Goal: Information Seeking & Learning: Learn about a topic

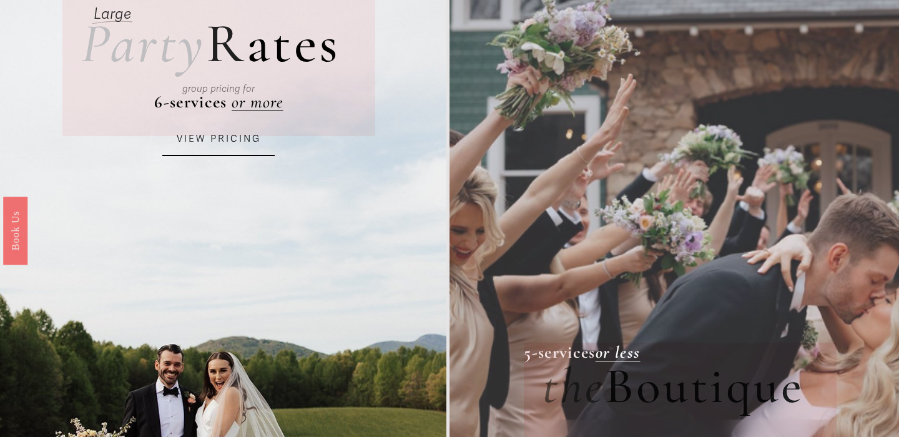
scroll to position [130, 0]
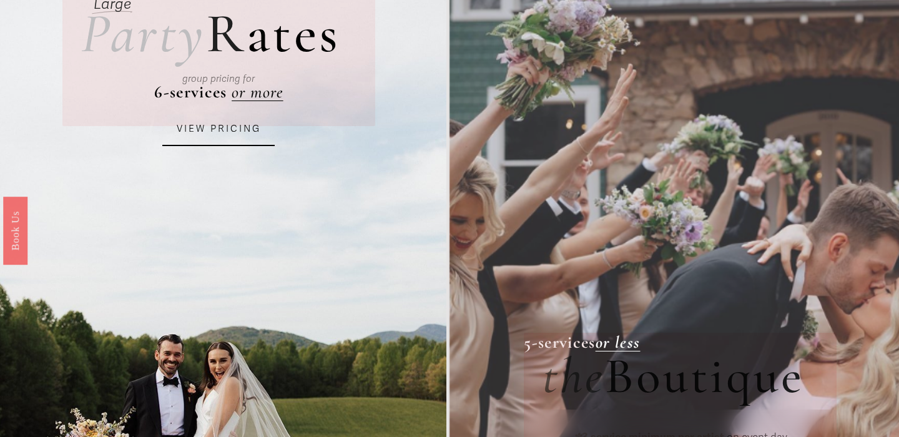
click at [210, 139] on link "VIEW PRICING" at bounding box center [218, 129] width 112 height 34
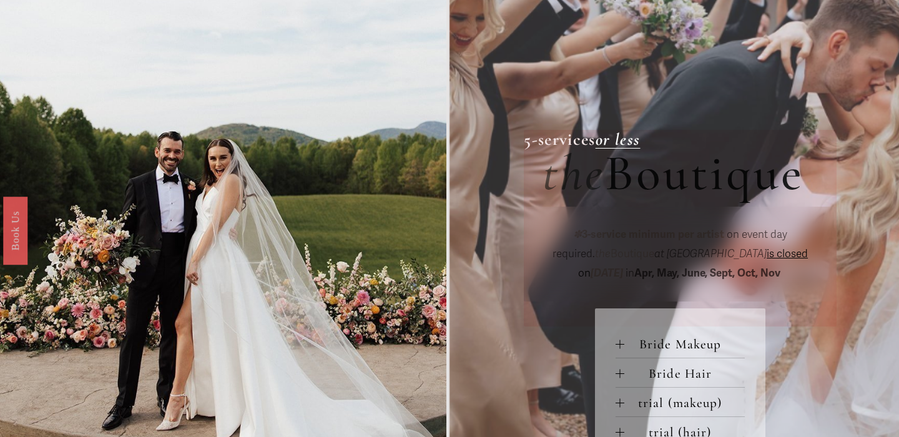
scroll to position [325, 0]
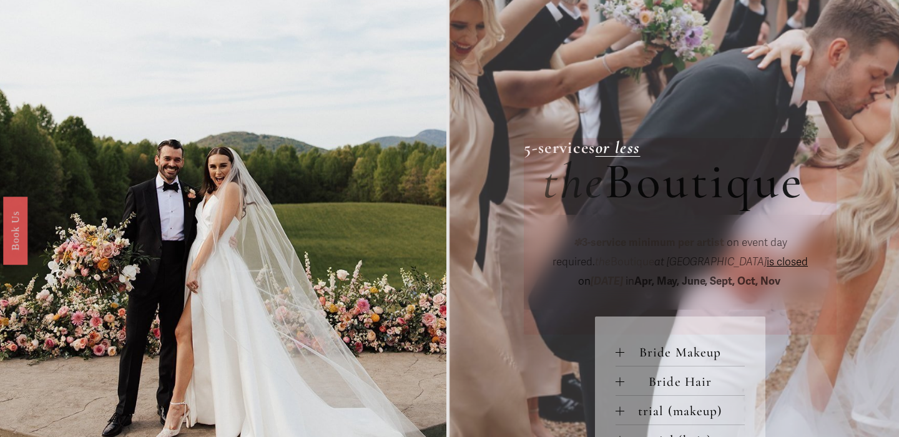
click at [593, 147] on strong "5-services" at bounding box center [560, 147] width 72 height 21
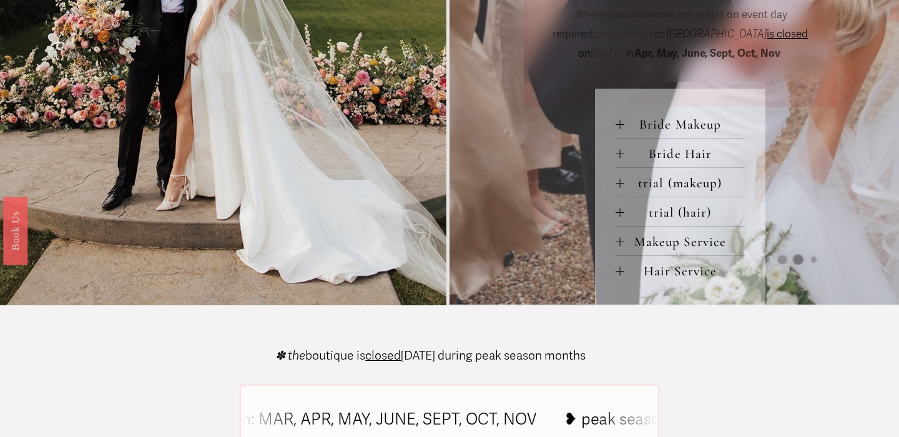
scroll to position [560, 0]
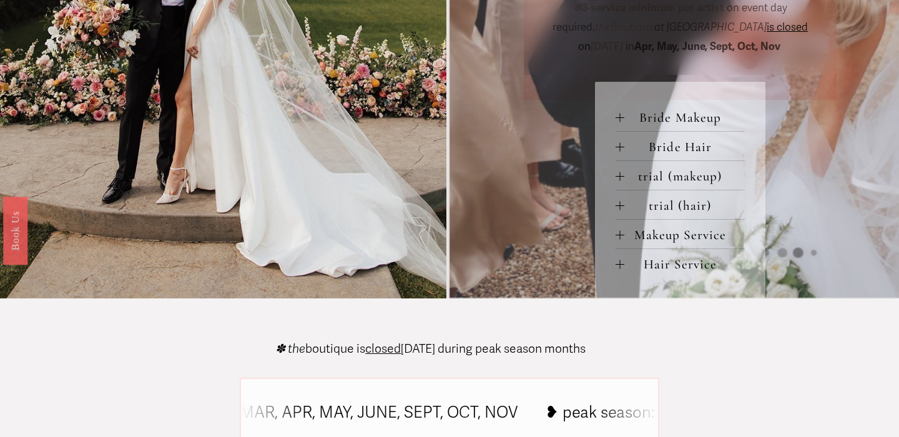
click at [658, 116] on span "Bride Makeup" at bounding box center [684, 118] width 121 height 16
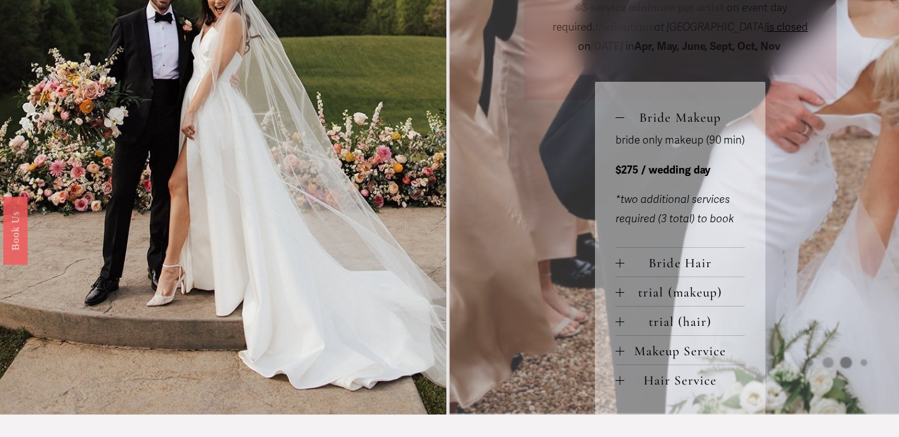
click at [662, 271] on span "Bride Hair" at bounding box center [684, 263] width 121 height 16
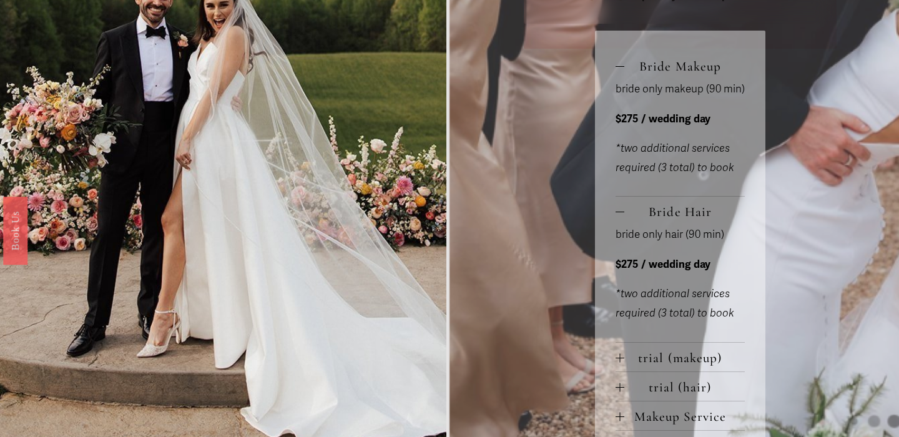
scroll to position [634, 0]
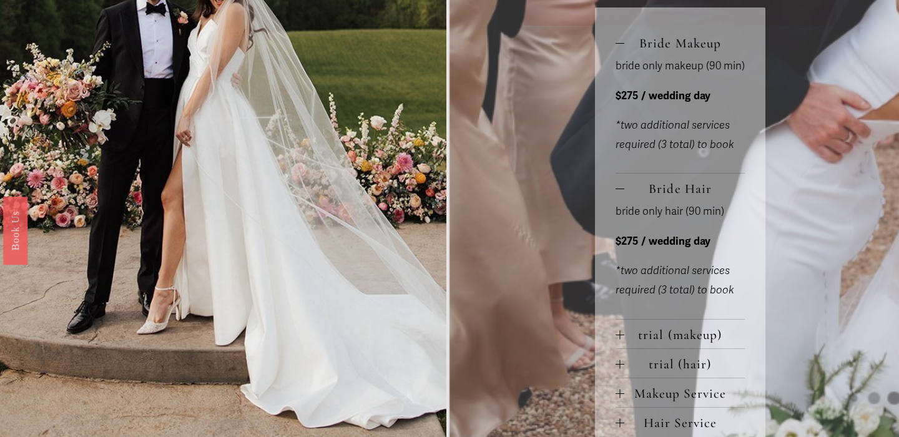
click at [656, 338] on span "trial (makeup)" at bounding box center [684, 335] width 121 height 16
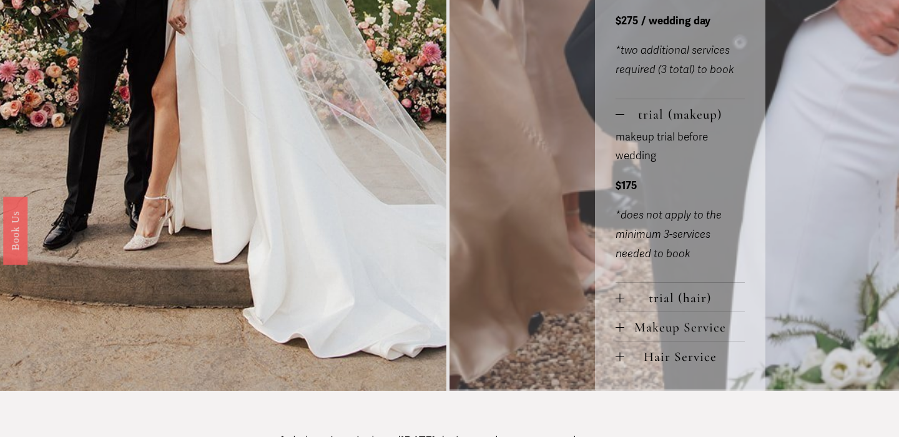
scroll to position [870, 0]
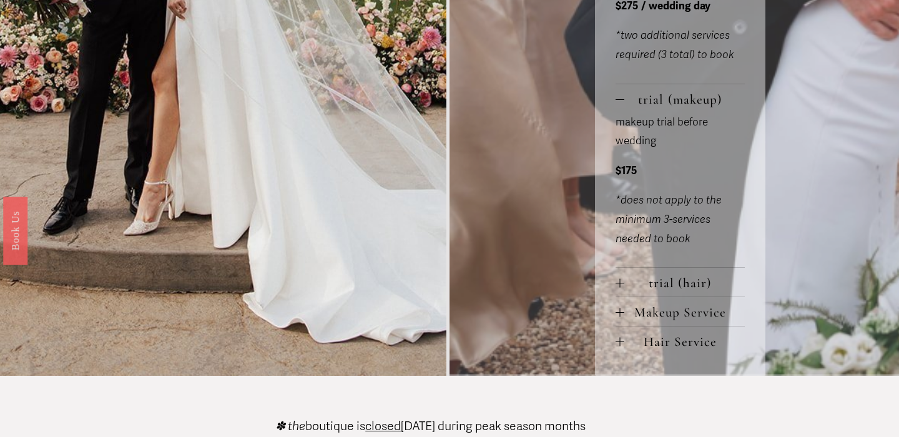
click at [651, 350] on span "Hair Service" at bounding box center [684, 342] width 121 height 16
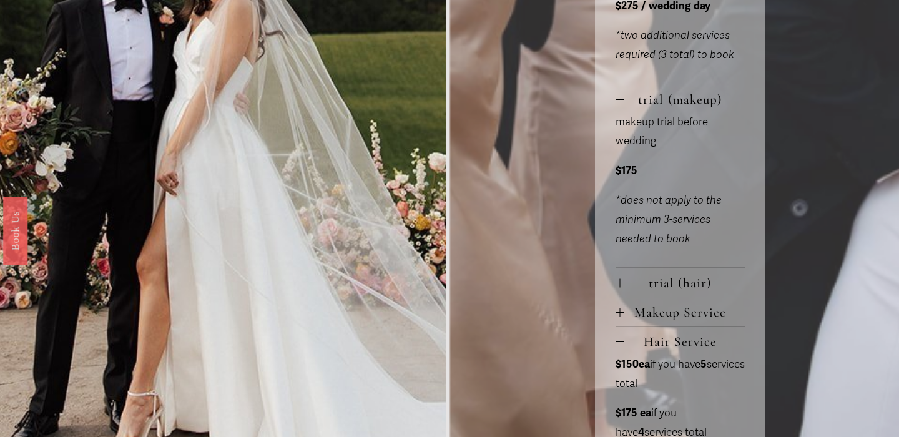
click at [644, 318] on span "Makeup Service" at bounding box center [684, 313] width 121 height 16
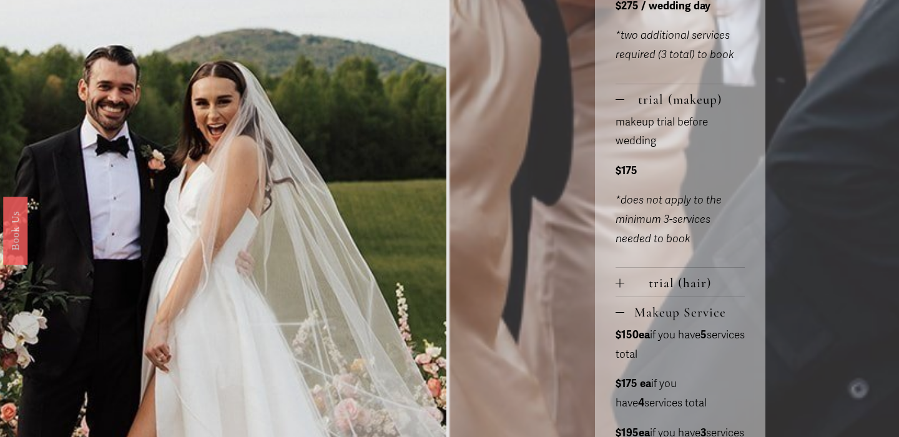
click at [644, 297] on button "trial (hair)" at bounding box center [681, 282] width 130 height 29
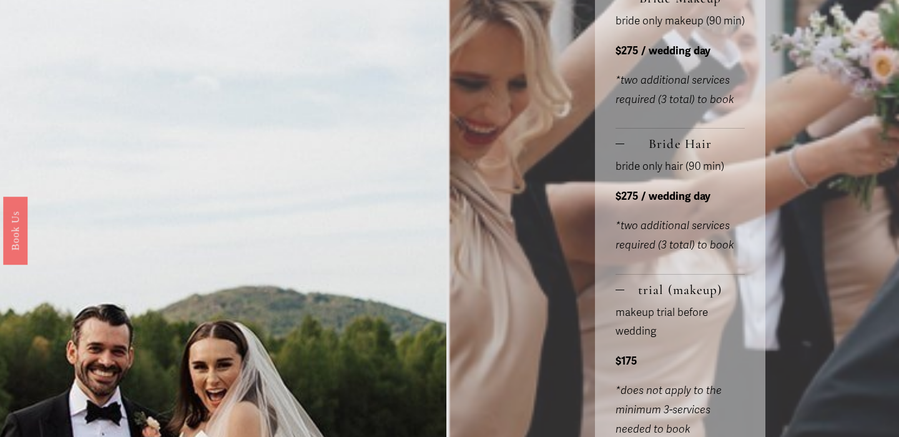
scroll to position [679, 0]
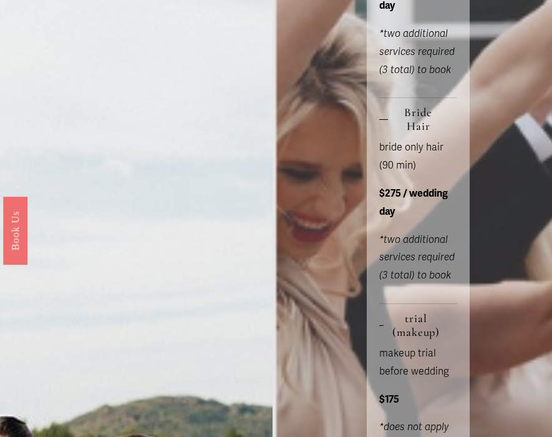
click at [505, 223] on div "Large Party R ates 6-services or more group pricing for VIEW PRICING ✽ 3-servic…" at bounding box center [276, 406] width 552 height 2048
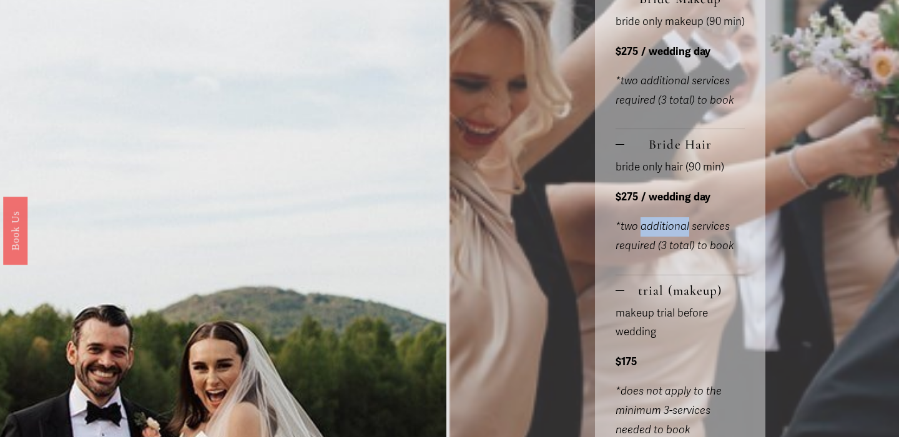
click at [845, 112] on div "Large Party R ates 6-services or more group pricing for VIEW PRICING ✽ 3-servic…" at bounding box center [449, 295] width 899 height 1822
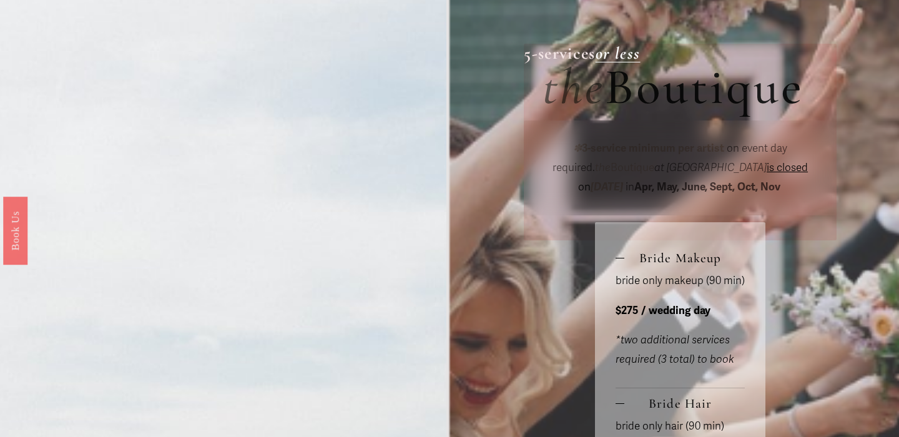
scroll to position [375, 0]
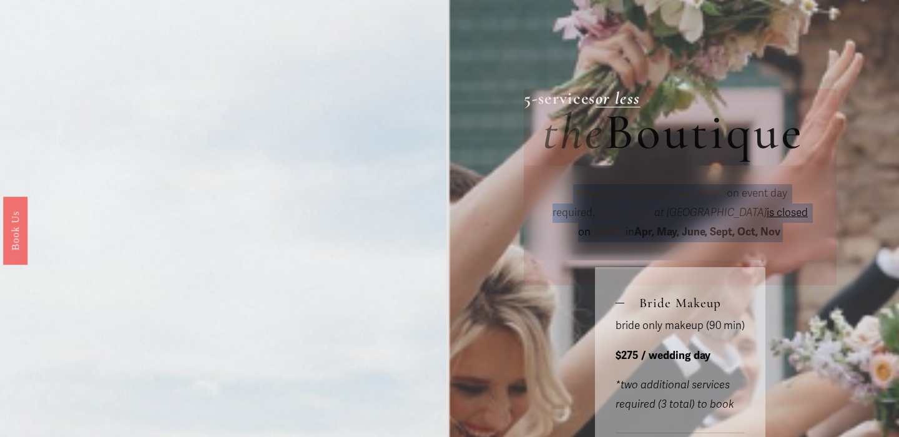
drag, startPoint x: 745, startPoint y: 232, endPoint x: 539, endPoint y: 193, distance: 209.0
click at [539, 193] on div "✽ 3-service minimum per artist on event day required. the Boutique at [GEOGRAPH…" at bounding box center [680, 212] width 313 height 95
copy p "✽ 3-service minimum per artist on event day required. the Boutique at [GEOGRAPH…"
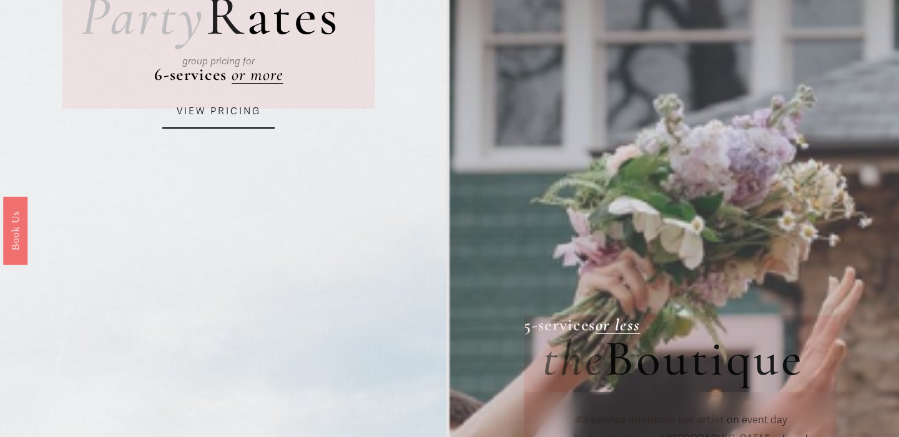
scroll to position [0, 0]
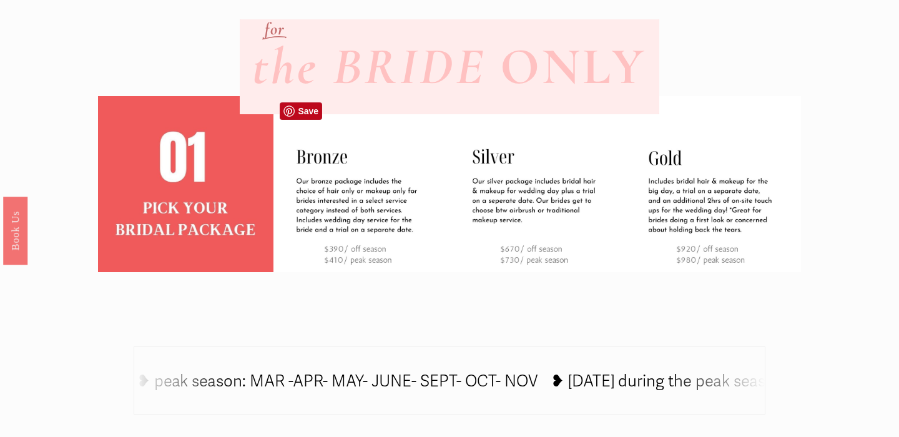
scroll to position [396, 0]
